Goal: Navigation & Orientation: Find specific page/section

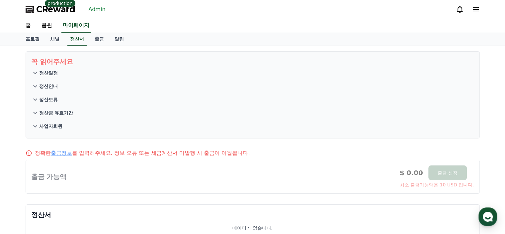
click at [93, 11] on link "Admin" at bounding box center [97, 9] width 22 height 11
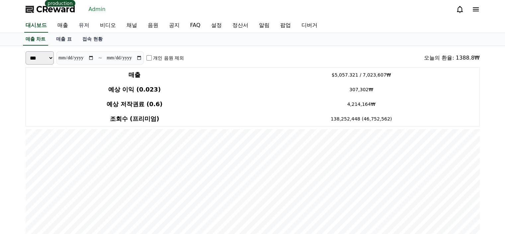
click at [77, 26] on link "유저" at bounding box center [83, 26] width 21 height 14
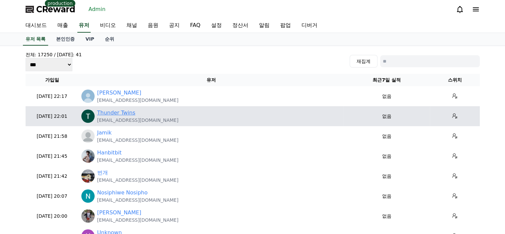
click at [119, 112] on link "Thunder Twins" at bounding box center [116, 113] width 38 height 8
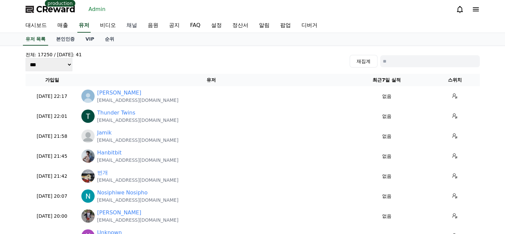
click at [137, 27] on link "채널" at bounding box center [131, 26] width 21 height 14
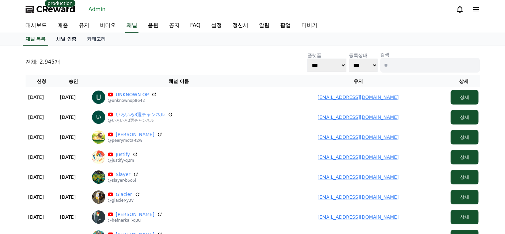
click at [69, 39] on link "채널 인증" at bounding box center [66, 39] width 31 height 13
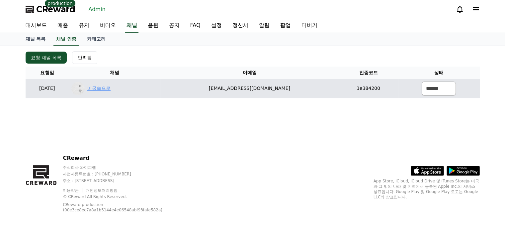
click at [111, 88] on link "미궁속으로" at bounding box center [98, 88] width 23 height 7
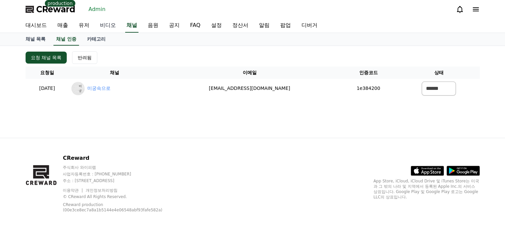
click at [95, 25] on link "비디오" at bounding box center [108, 26] width 27 height 14
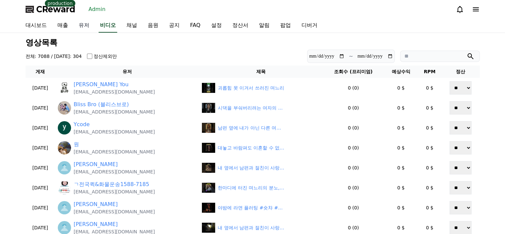
click at [85, 29] on link "유저" at bounding box center [83, 26] width 21 height 14
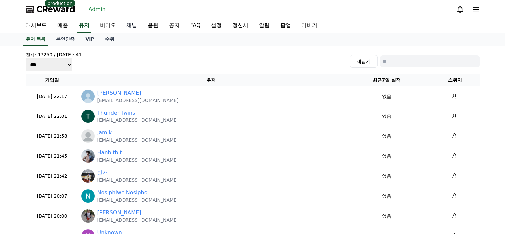
click at [134, 28] on link "채널" at bounding box center [131, 26] width 21 height 14
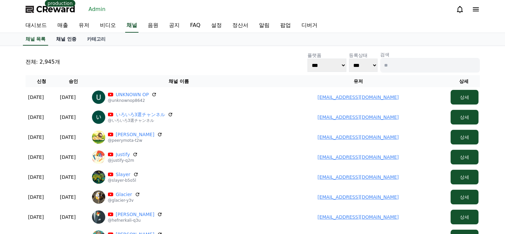
click at [66, 40] on link "채널 인증" at bounding box center [66, 39] width 31 height 13
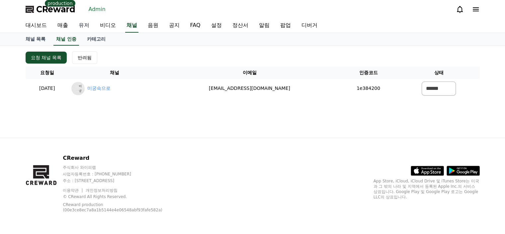
click at [90, 25] on link "유저" at bounding box center [83, 26] width 21 height 14
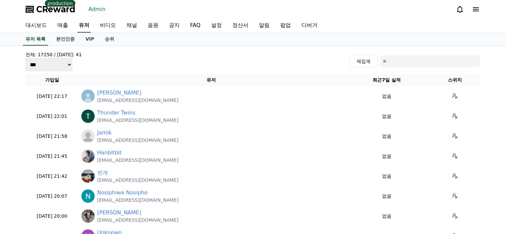
click at [84, 29] on link "유저" at bounding box center [83, 26] width 13 height 14
click at [136, 26] on link "채널" at bounding box center [131, 26] width 21 height 14
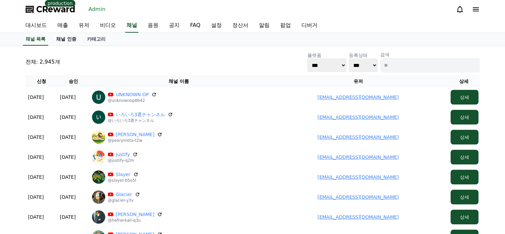
click at [61, 39] on link "채널 인증" at bounding box center [66, 39] width 31 height 13
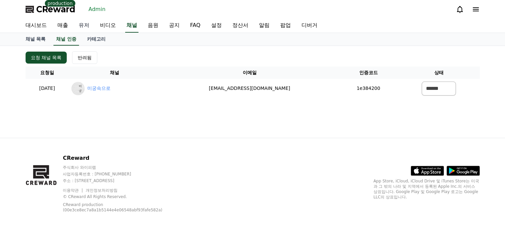
click at [84, 21] on link "유저" at bounding box center [83, 26] width 21 height 14
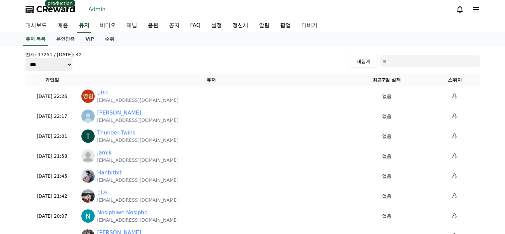
click at [157, 59] on div "전체: 17251 / [DATE]: 42 *** *** *** 재집계" at bounding box center [253, 61] width 455 height 20
click at [39, 25] on link "대시보드" at bounding box center [36, 26] width 32 height 14
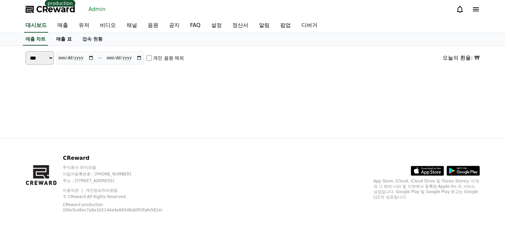
click at [64, 37] on link "매출 표" at bounding box center [64, 39] width 26 height 13
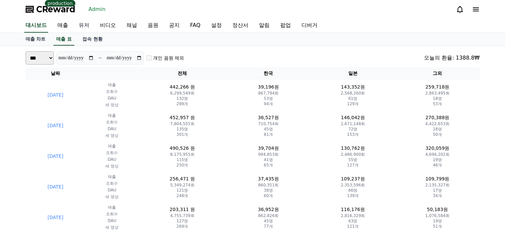
click at [80, 28] on link "유저" at bounding box center [83, 26] width 21 height 14
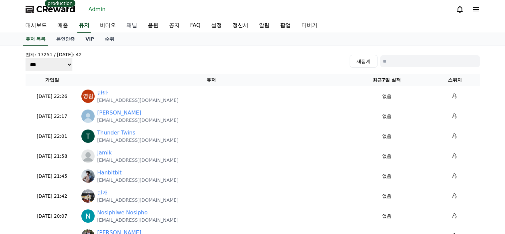
click at [129, 26] on link "채널" at bounding box center [131, 26] width 21 height 14
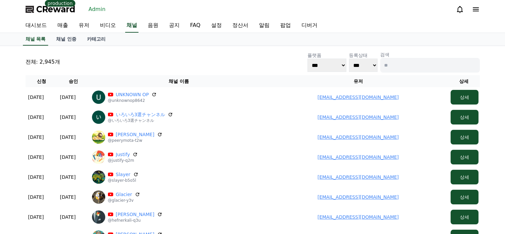
click at [187, 56] on div "전체: 2,945개 플랫폼 *** ***** **** 등록상태 *** *** 검색" at bounding box center [253, 61] width 455 height 21
